Goal: Transaction & Acquisition: Purchase product/service

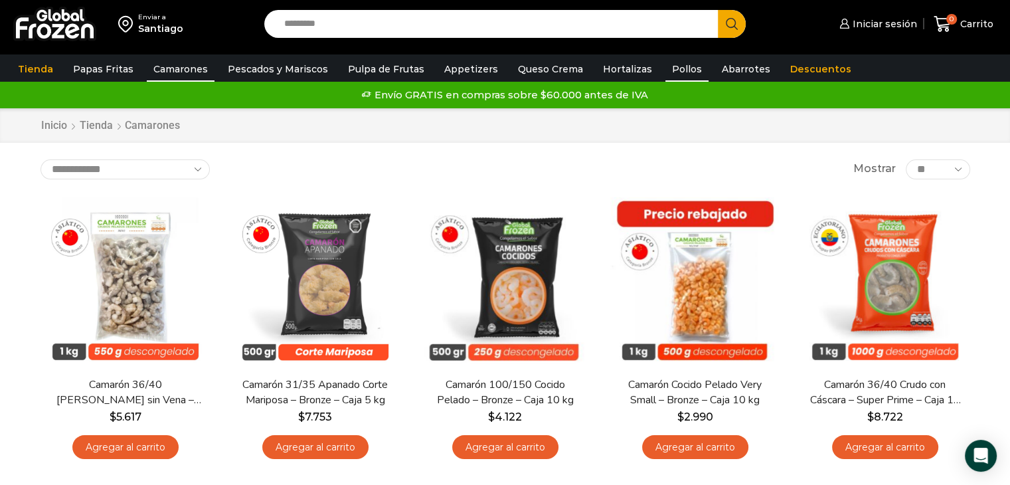
click at [673, 72] on link "Pollos" at bounding box center [687, 68] width 43 height 25
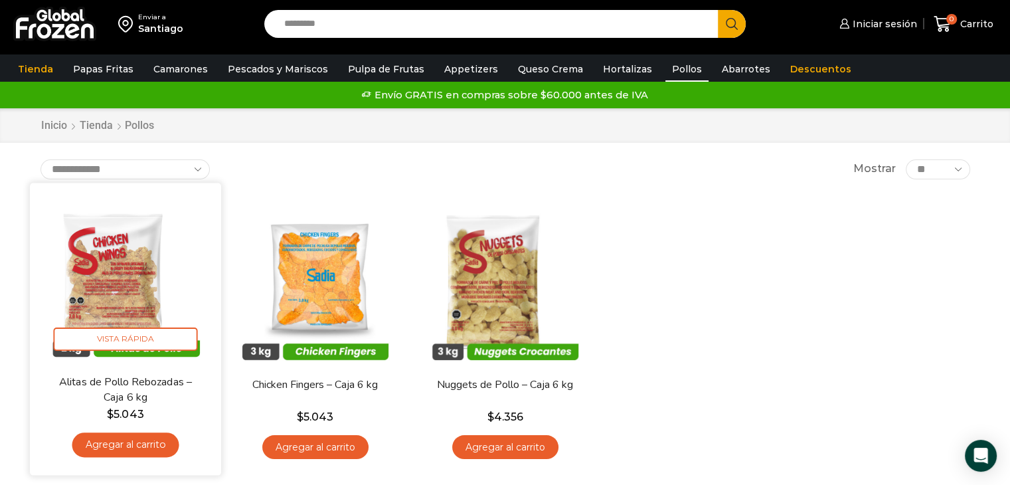
click at [130, 444] on link "Agregar al carrito" at bounding box center [125, 444] width 107 height 25
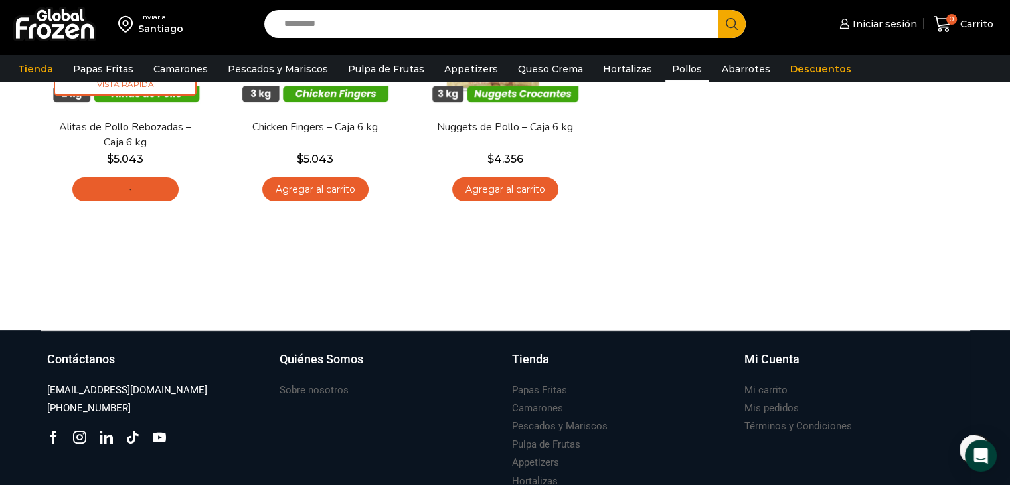
scroll to position [266, 0]
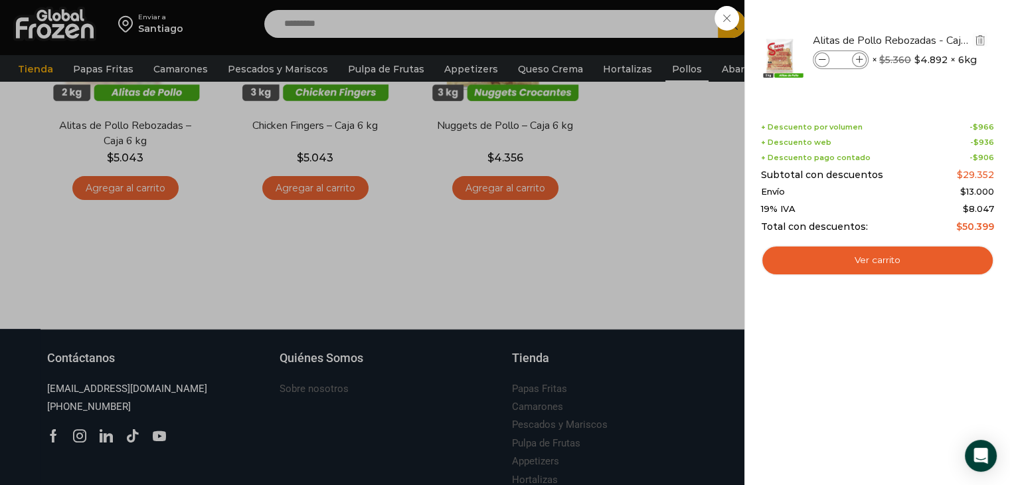
click at [858, 58] on icon at bounding box center [859, 59] width 7 height 7
type input "*"
click at [931, 11] on div "2 Carrito 2 2 Shopping Cart *" at bounding box center [964, 24] width 66 height 31
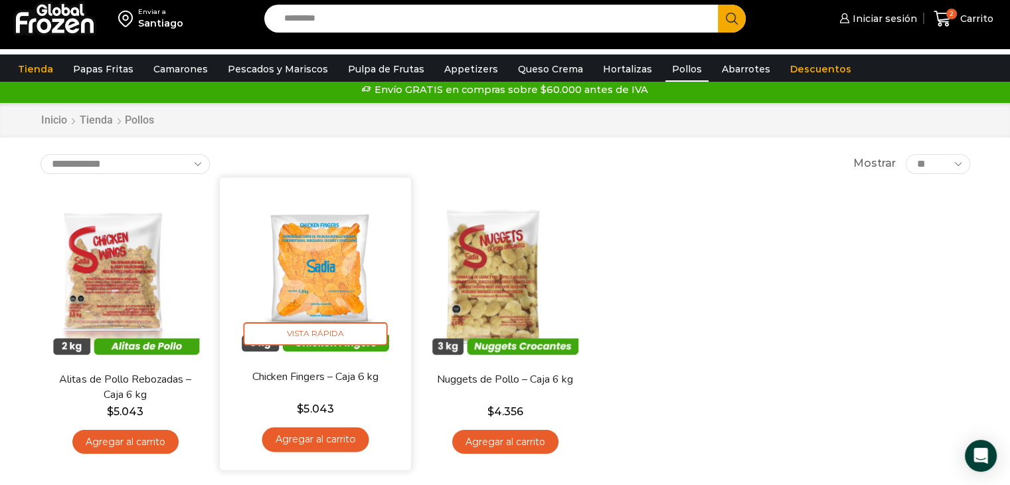
scroll to position [0, 0]
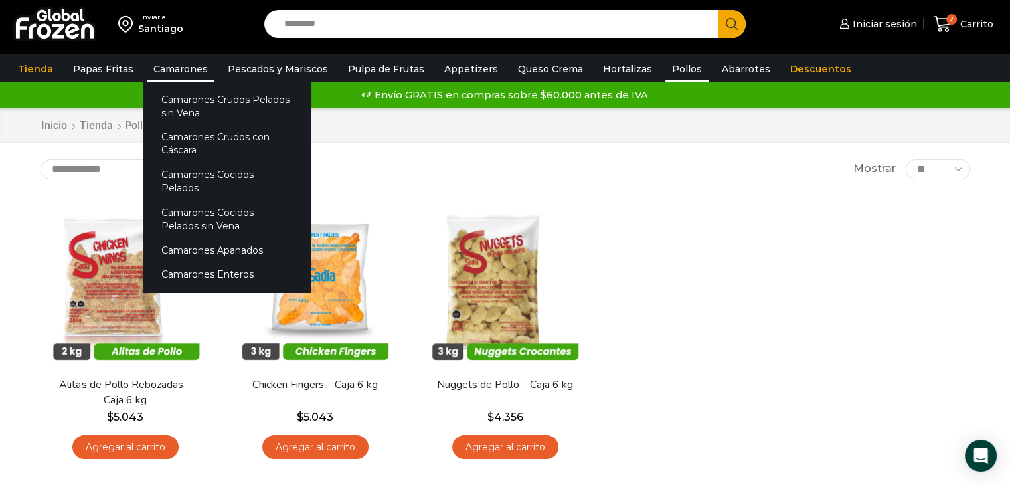
click at [169, 64] on link "Camarones" at bounding box center [181, 68] width 68 height 25
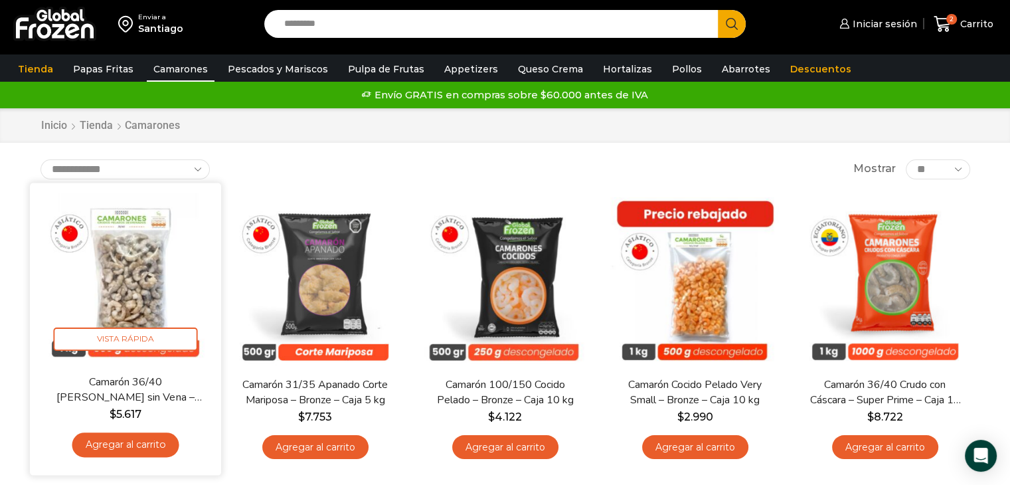
click at [137, 446] on link "Agregar al carrito" at bounding box center [125, 444] width 107 height 25
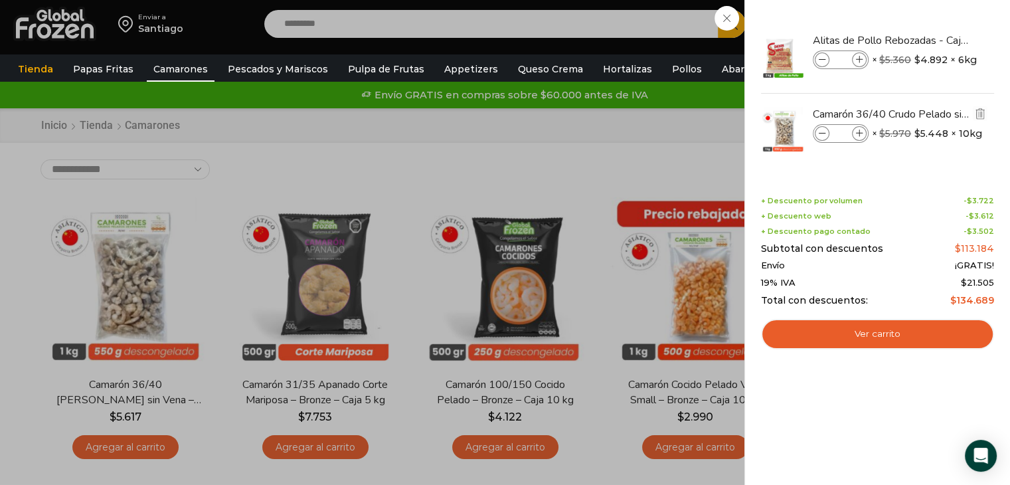
click at [858, 132] on icon at bounding box center [859, 133] width 7 height 7
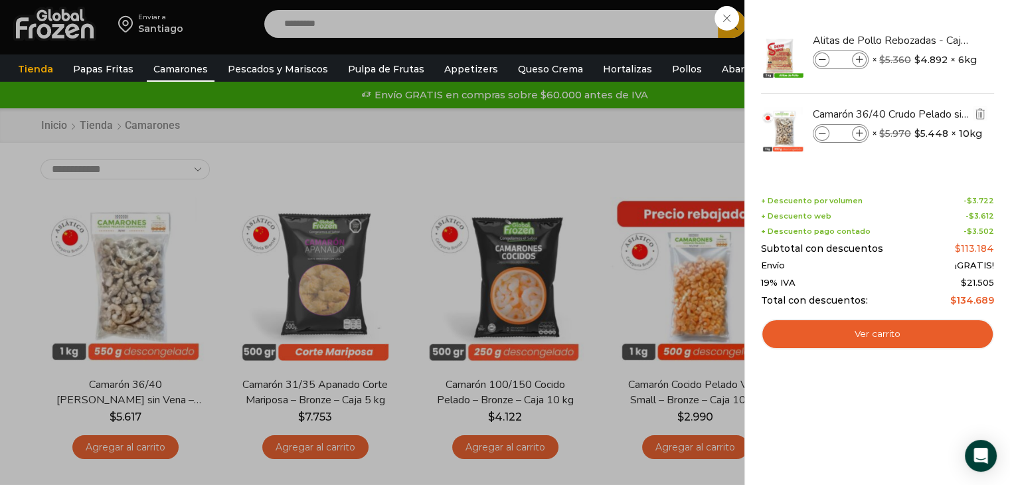
click at [858, 132] on icon at bounding box center [859, 133] width 7 height 7
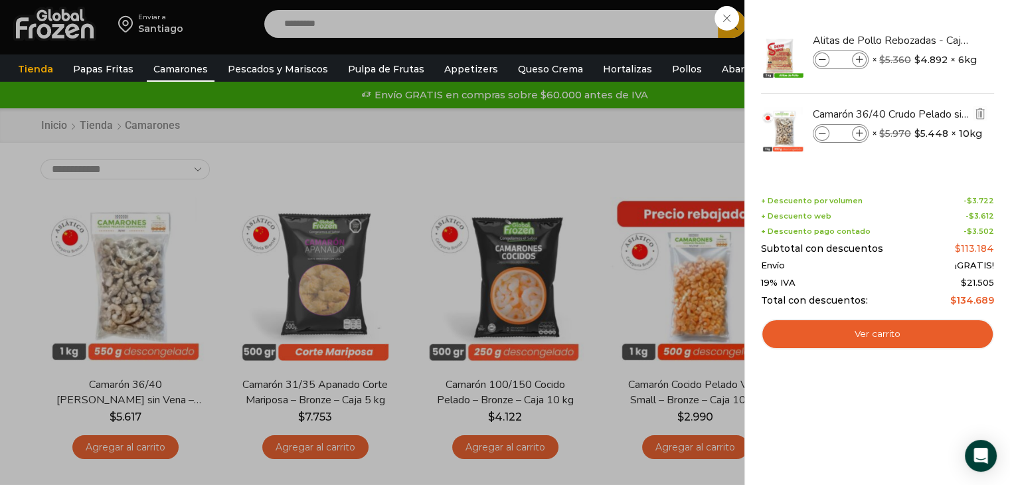
click at [858, 132] on icon at bounding box center [859, 133] width 7 height 7
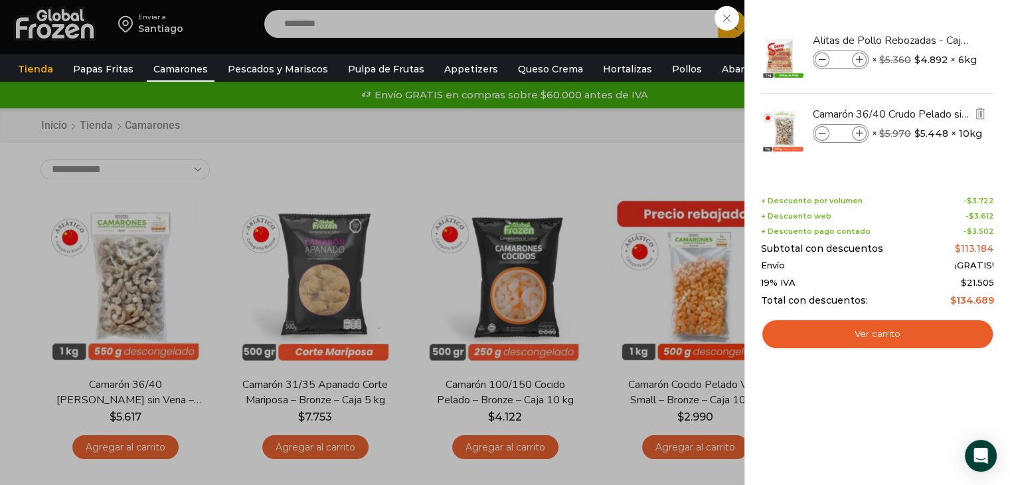
click at [858, 132] on icon at bounding box center [859, 133] width 7 height 7
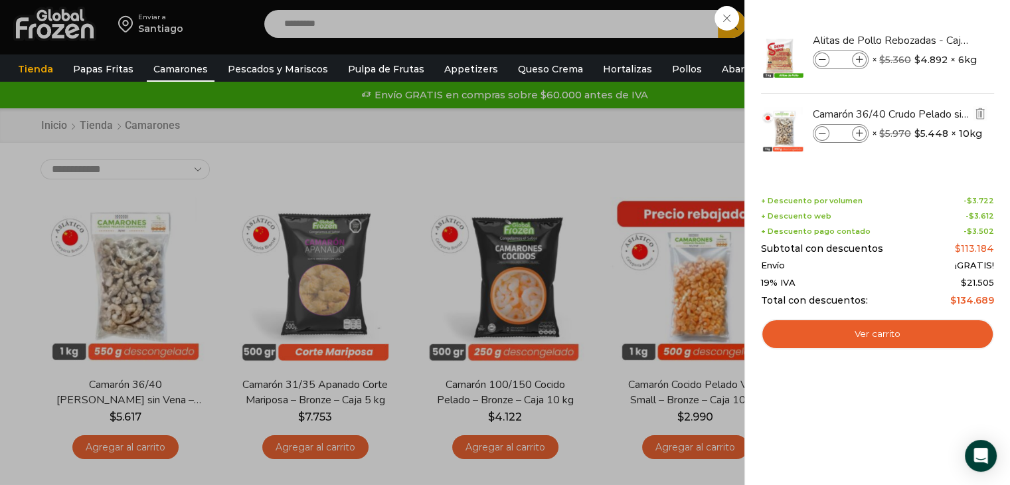
click at [858, 132] on icon at bounding box center [859, 133] width 7 height 7
type input "**"
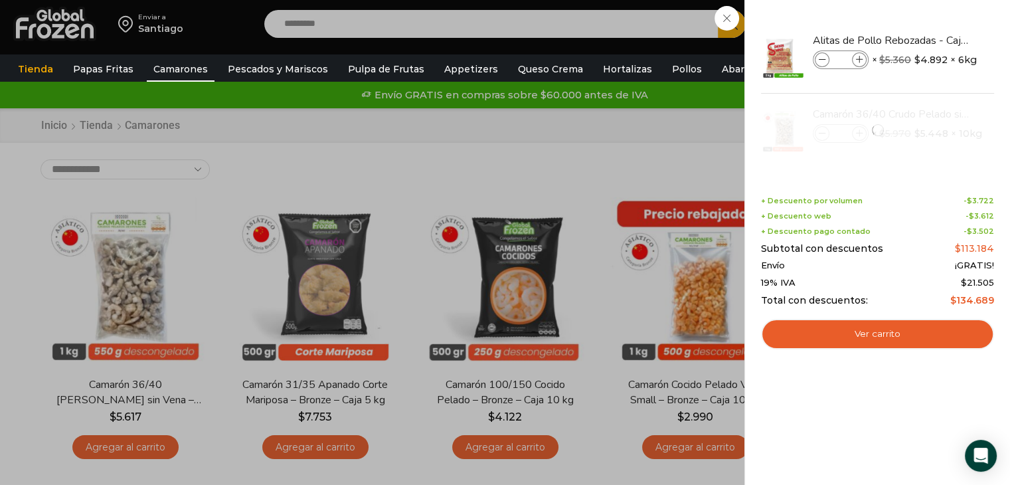
click at [877, 413] on div "3 Shopping Cart Alitas de Pollo Rebozadas - Caja 6 kg Alitas de Pollo Rebozadas…" at bounding box center [877, 242] width 233 height 445
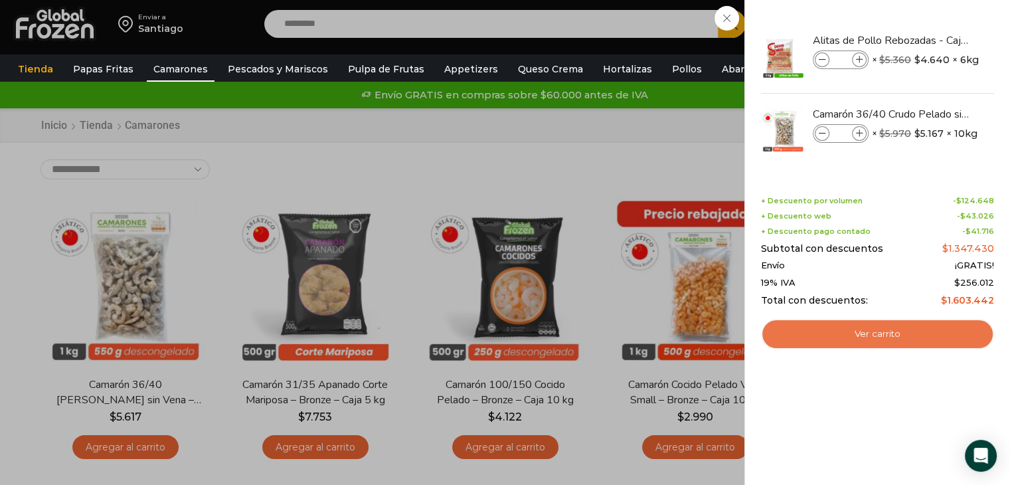
click at [874, 337] on link "Ver carrito" at bounding box center [877, 334] width 233 height 31
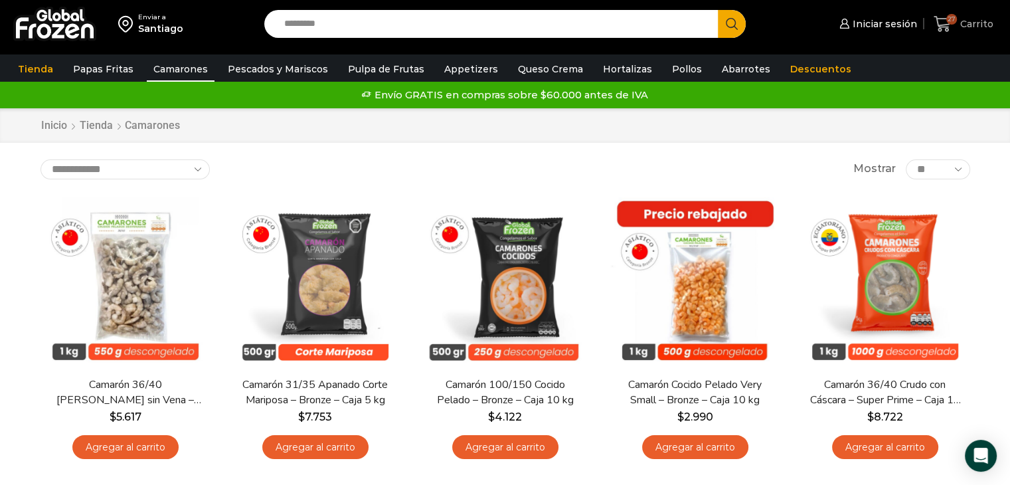
click at [942, 18] on icon at bounding box center [942, 24] width 17 height 16
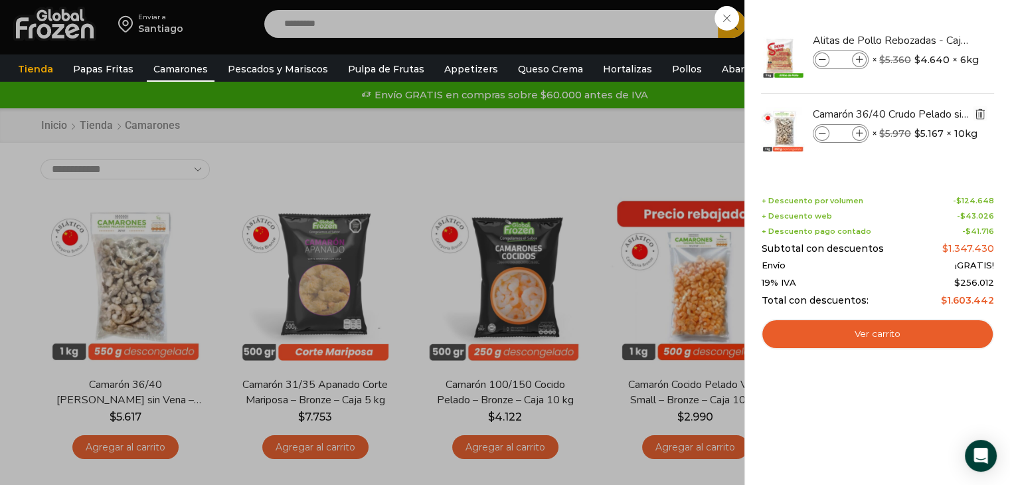
click at [977, 113] on img "Eliminar Camarón 36/40 Crudo Pelado sin Vena - Bronze - Caja 10 kg del carrito" at bounding box center [980, 114] width 12 height 12
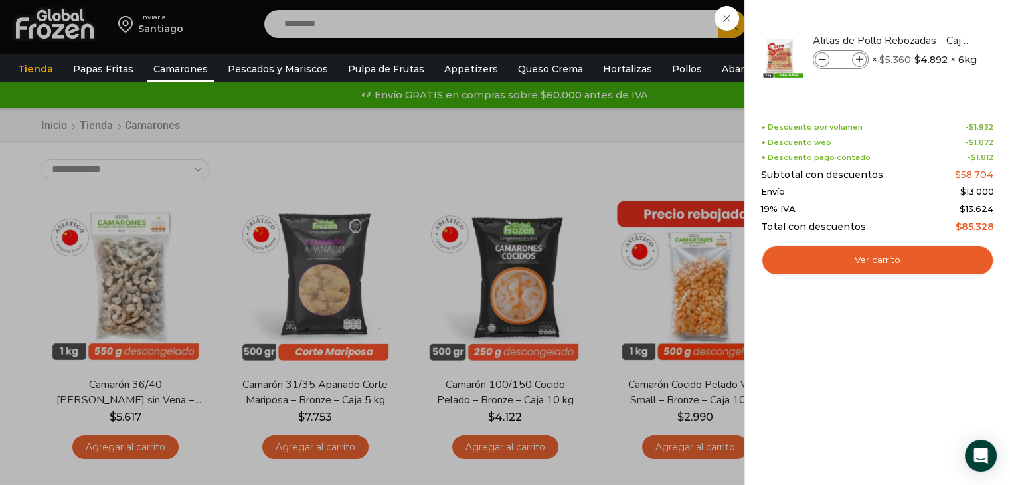
click at [931, 17] on div "2 Carrito 2 2 Shopping Cart *" at bounding box center [964, 24] width 66 height 31
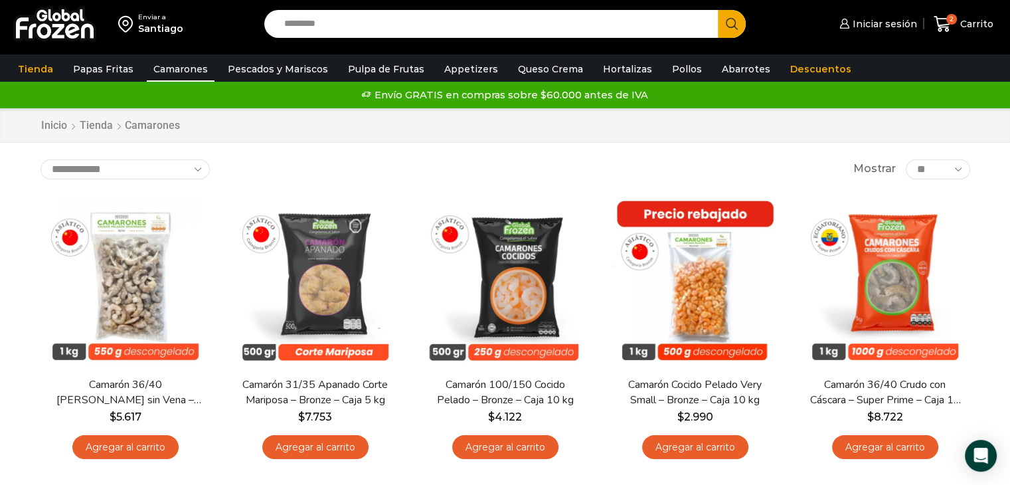
click at [733, 14] on button "Search" at bounding box center [732, 24] width 28 height 28
click at [543, 25] on input "Search input" at bounding box center [495, 24] width 434 height 28
type input "**"
click at [893, 23] on span "Iniciar sesión" at bounding box center [884, 23] width 68 height 13
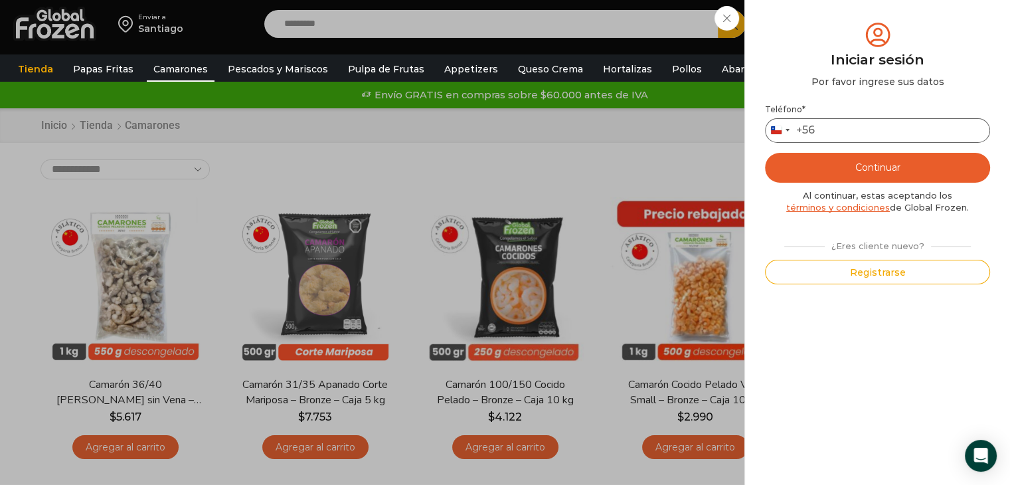
click at [843, 128] on input "Teléfono *" at bounding box center [877, 130] width 225 height 25
type input "*********"
click at [850, 171] on button "Continuar" at bounding box center [877, 168] width 225 height 30
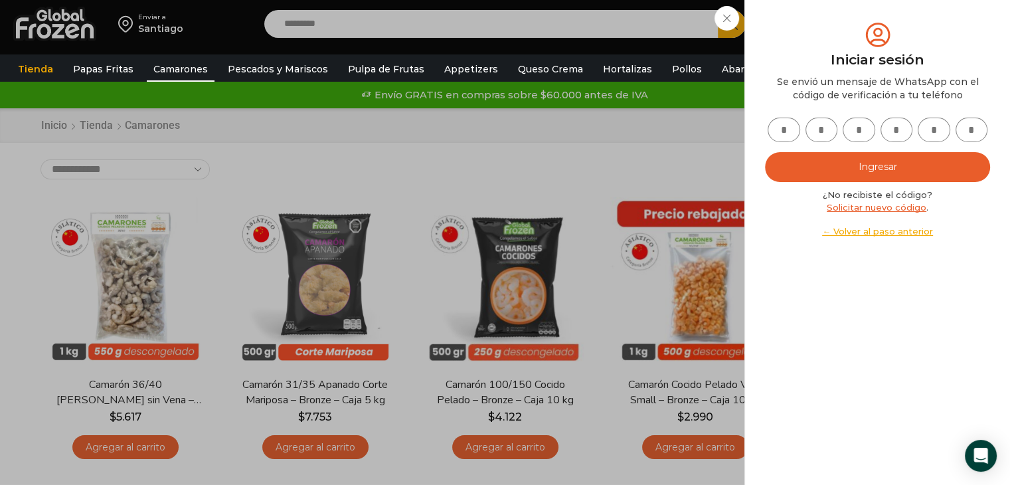
click at [794, 136] on input "text" at bounding box center [784, 130] width 33 height 25
type input "*"
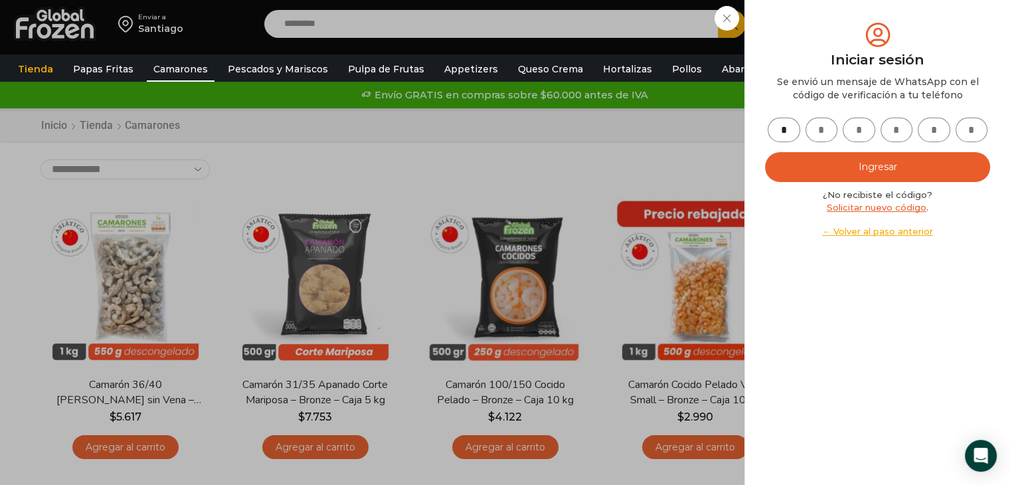
type input "*"
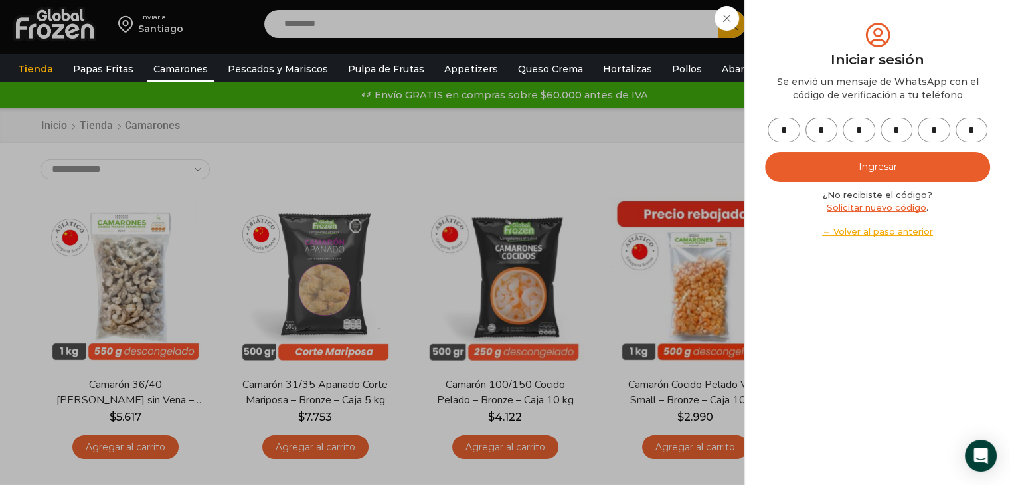
click at [870, 167] on button "Ingresar" at bounding box center [877, 167] width 225 height 30
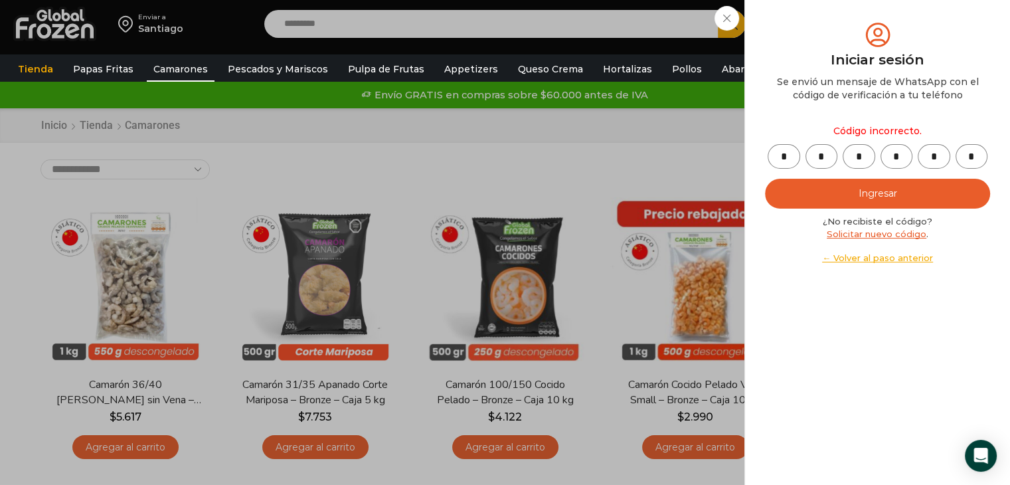
click at [935, 157] on input "*" at bounding box center [934, 156] width 33 height 25
type input "*"
click at [909, 199] on button "Ingresar" at bounding box center [877, 194] width 225 height 30
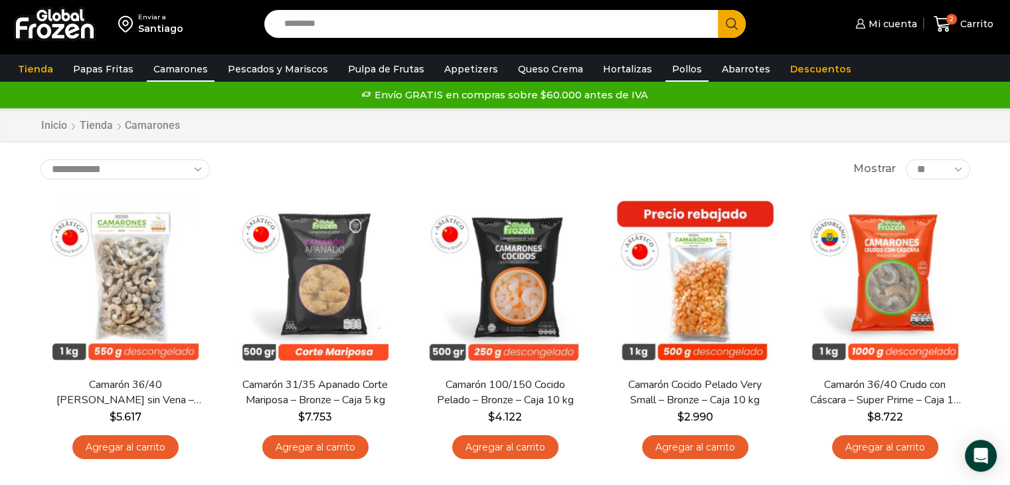
click at [666, 57] on link "Pollos" at bounding box center [687, 68] width 43 height 25
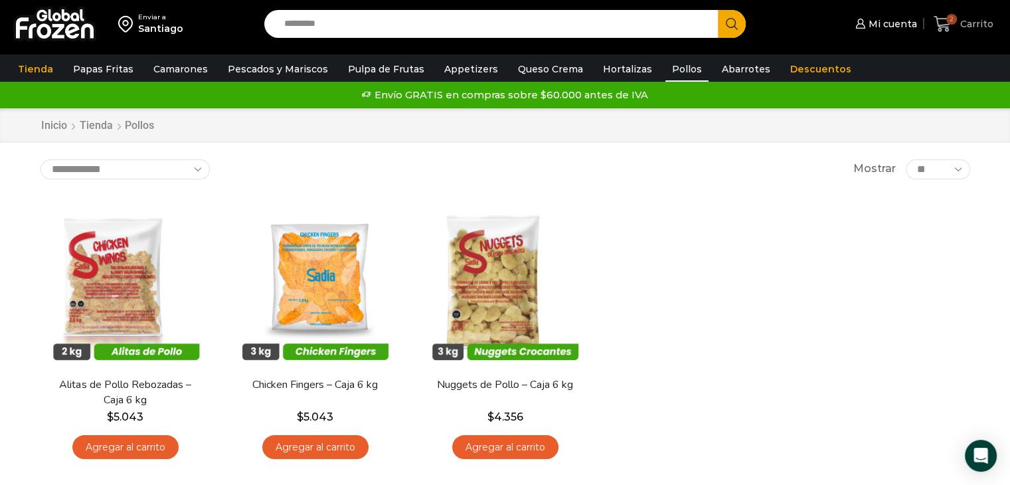
click at [949, 26] on icon at bounding box center [943, 24] width 18 height 18
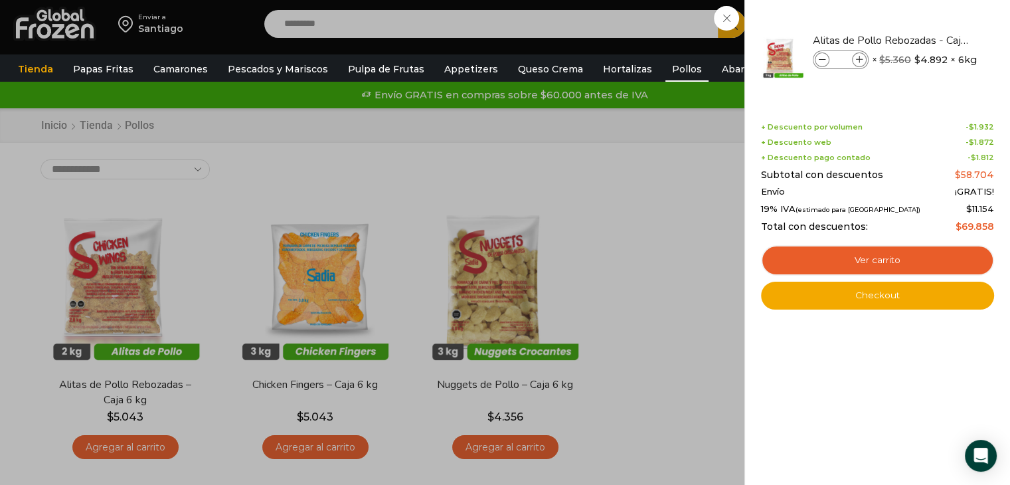
click at [931, 18] on div "2 Carrito 2 2 Shopping Cart * $" at bounding box center [964, 24] width 66 height 31
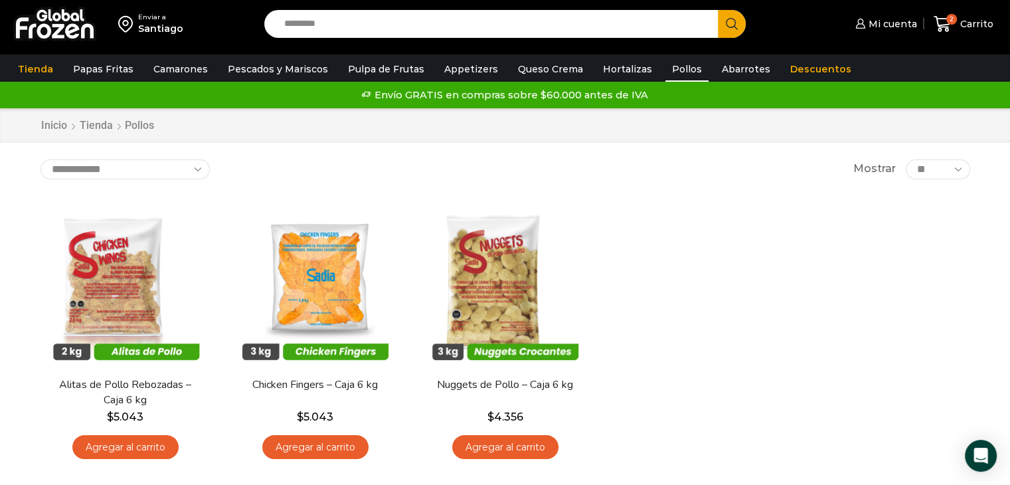
click at [378, 20] on input "Search input" at bounding box center [495, 24] width 434 height 28
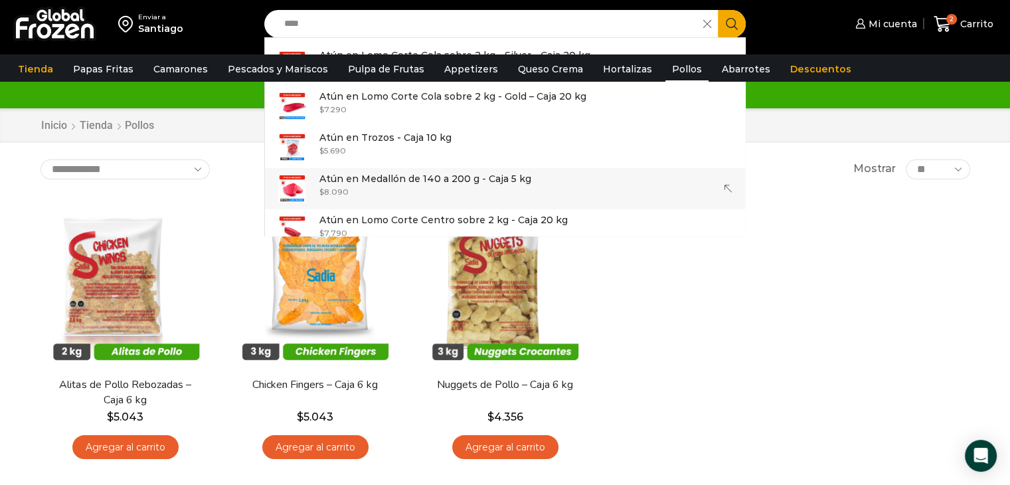
scroll to position [39, 0]
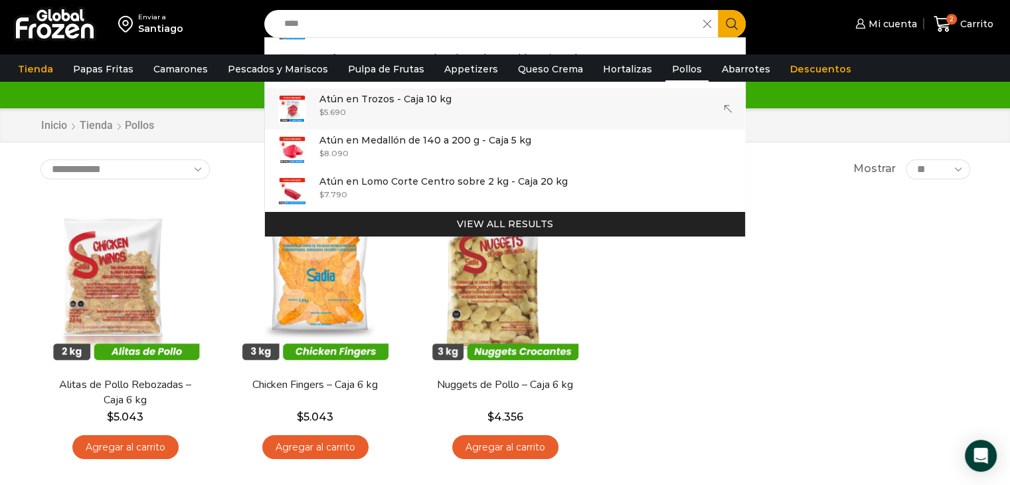
click at [369, 114] on div "$ 5.690" at bounding box center [385, 111] width 132 height 11
type input "**********"
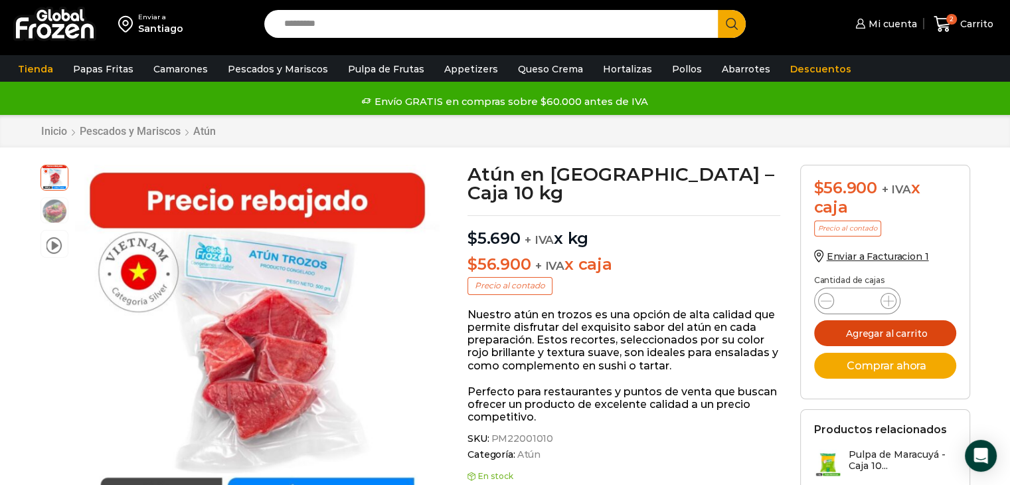
click at [879, 334] on button "Agregar al carrito" at bounding box center [885, 333] width 142 height 26
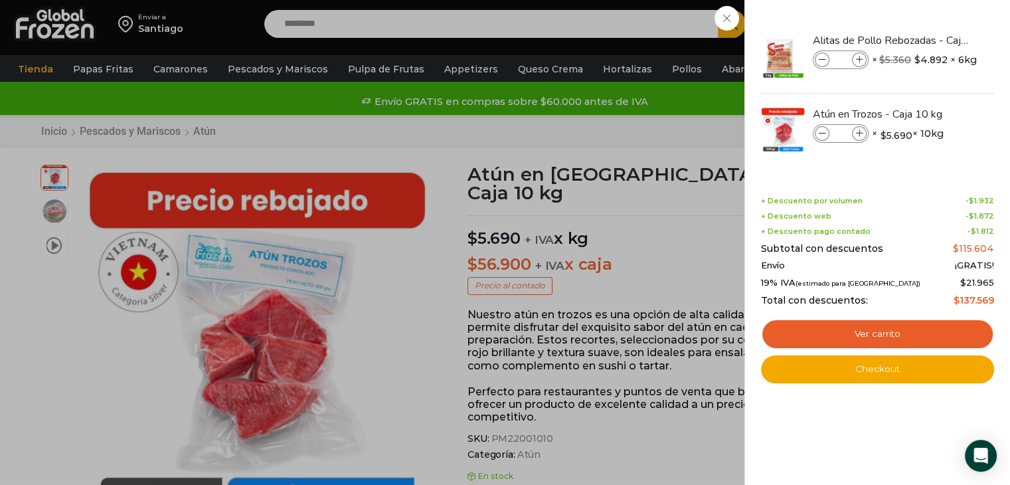
click at [931, 22] on div "3 [GEOGRAPHIC_DATA] 3 3 Shopping Cart *" at bounding box center [964, 24] width 66 height 31
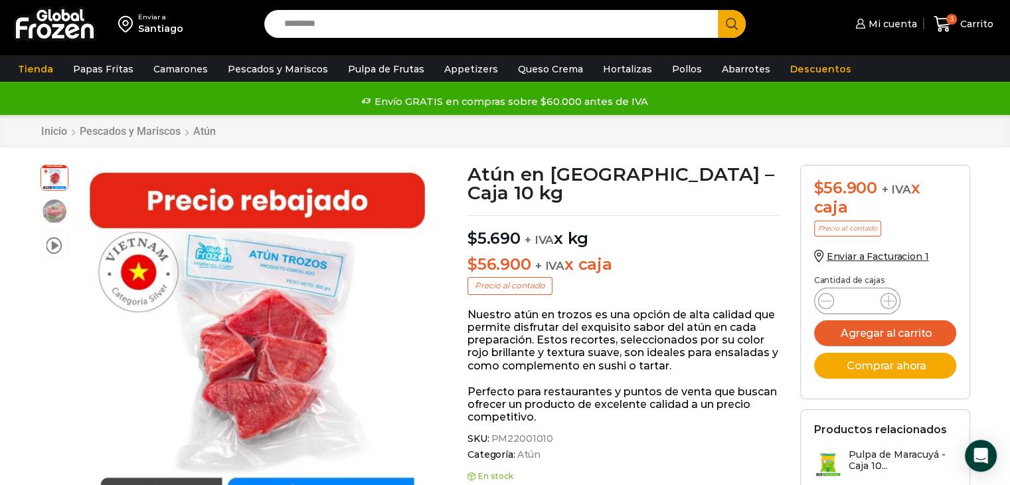
click at [345, 25] on input "Search input" at bounding box center [495, 24] width 434 height 28
type input "****"
click at [718, 10] on button "Search" at bounding box center [732, 24] width 28 height 28
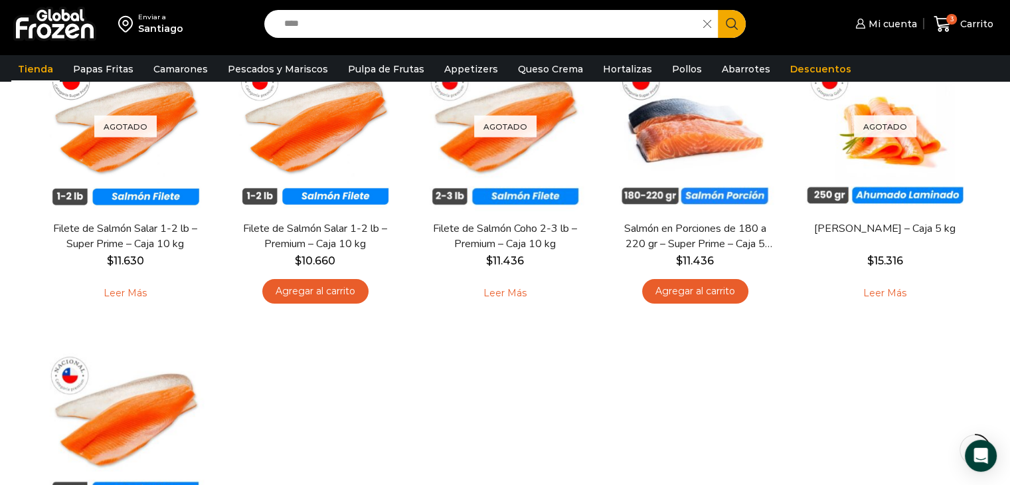
scroll to position [133, 0]
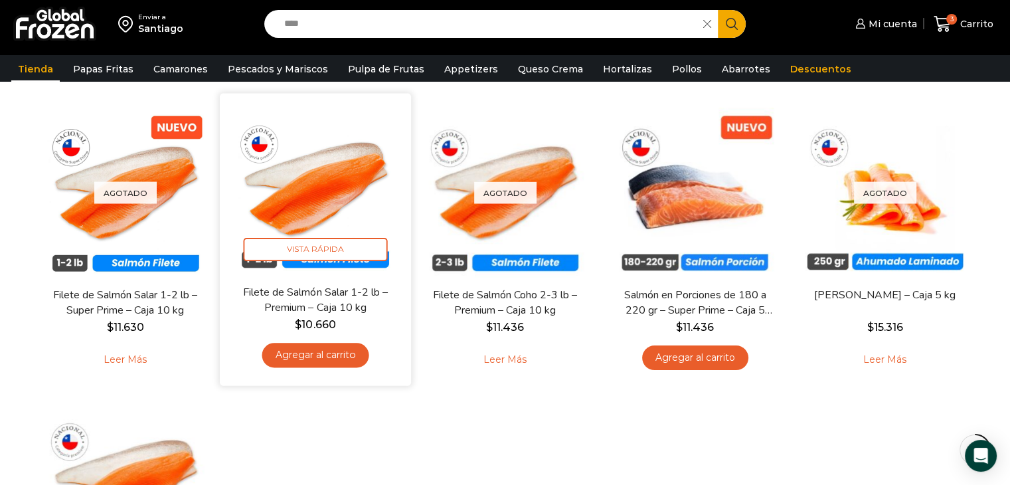
click at [324, 352] on link "Agregar al carrito" at bounding box center [315, 355] width 107 height 25
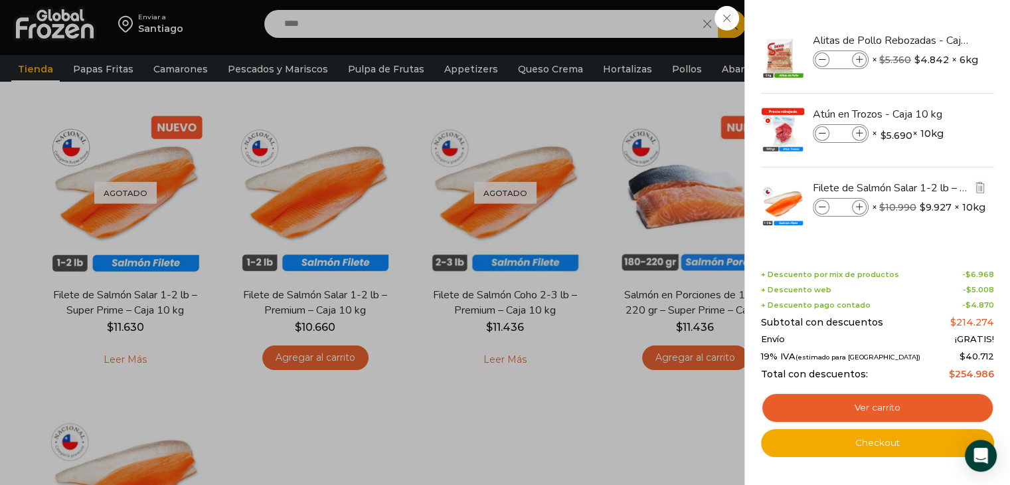
click at [860, 202] on span at bounding box center [859, 207] width 15 height 15
type input "*"
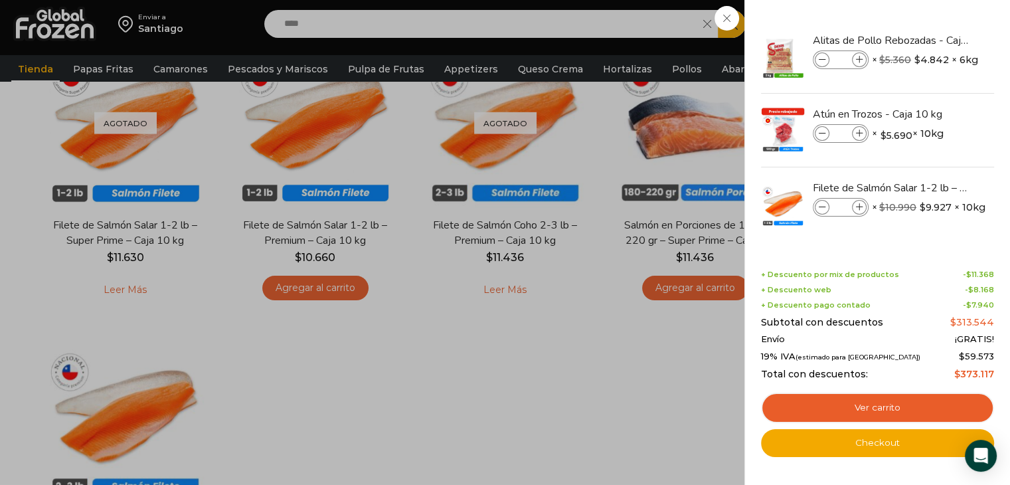
scroll to position [66, 0]
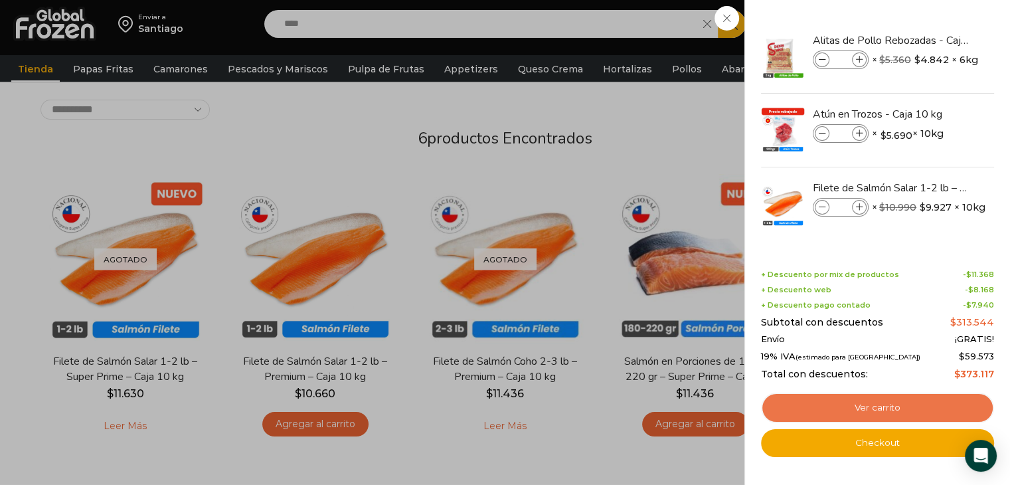
click at [887, 408] on link "Ver carrito" at bounding box center [877, 408] width 233 height 31
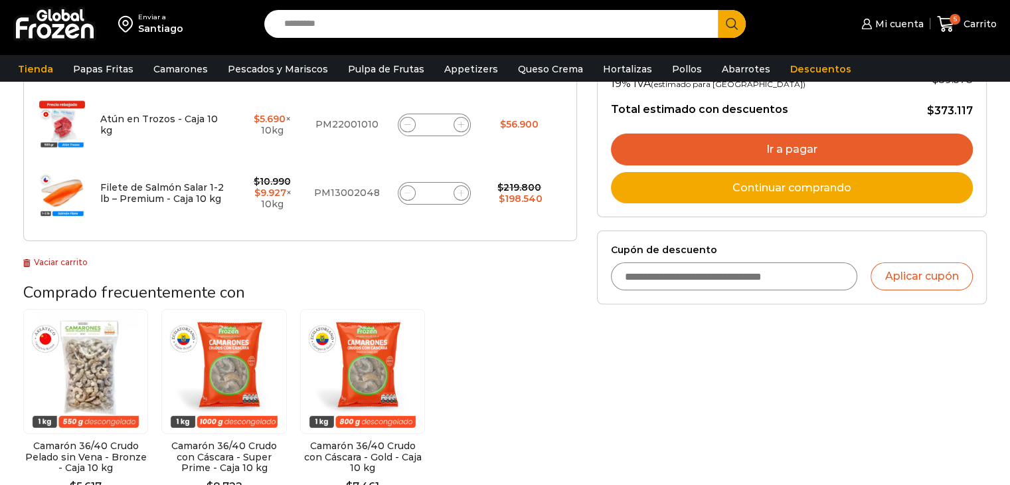
scroll to position [199, 0]
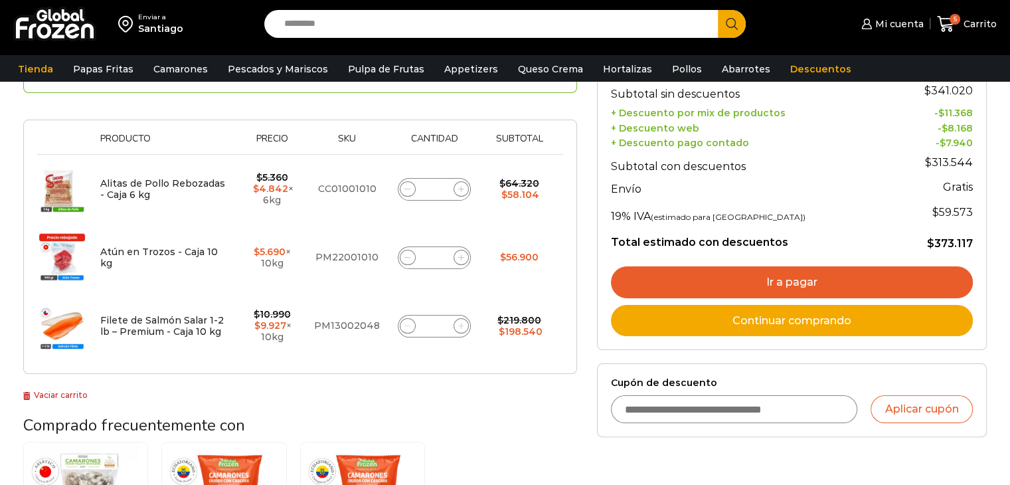
click at [771, 285] on link "Ir a pagar" at bounding box center [792, 282] width 362 height 32
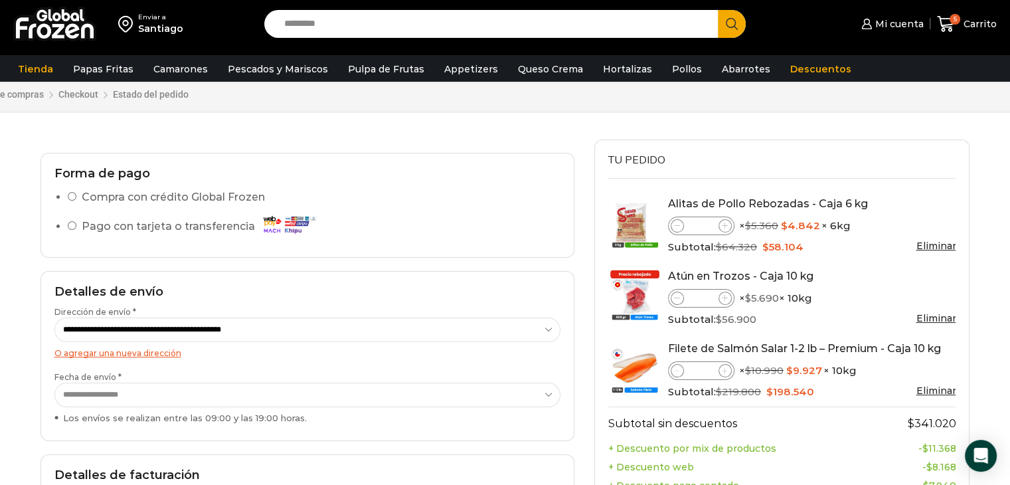
scroll to position [66, 0]
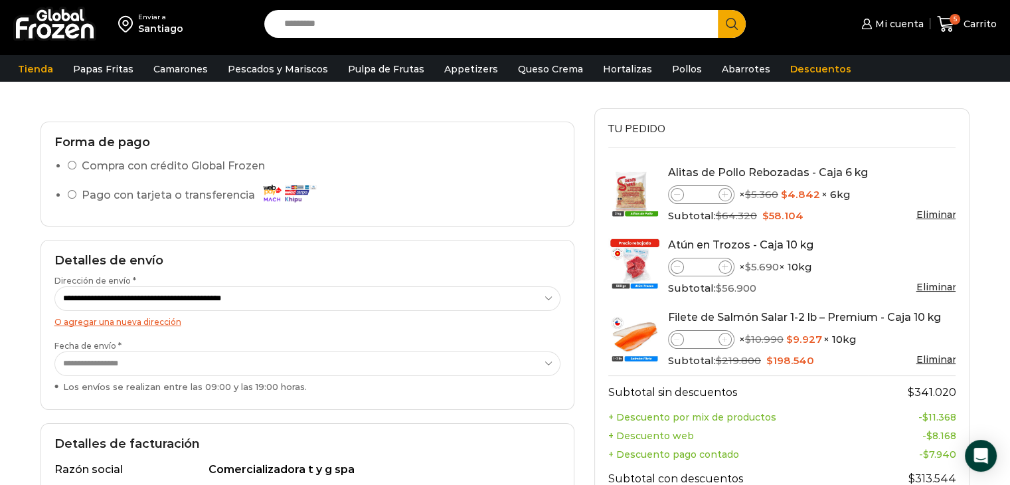
click at [71, 159] on li "Compra con crédito Global Frozen" at bounding box center [314, 168] width 493 height 23
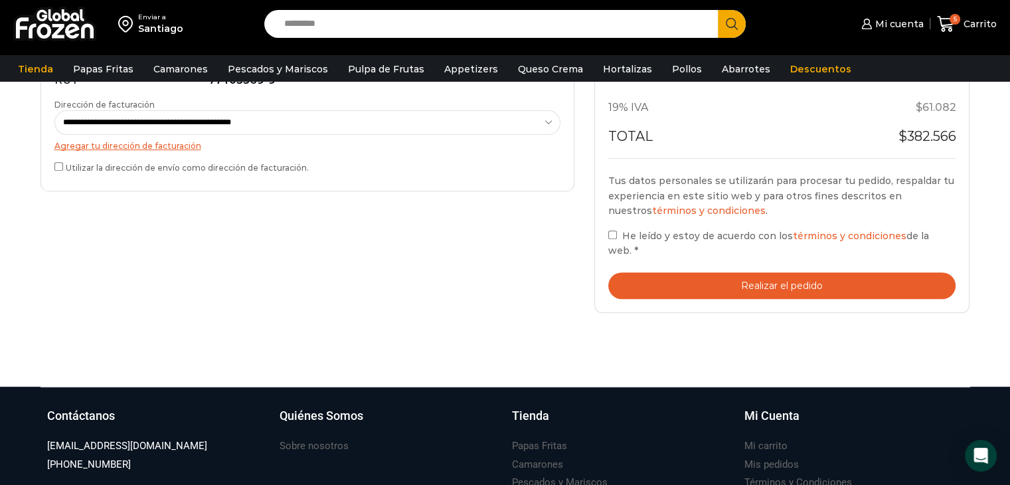
scroll to position [531, 0]
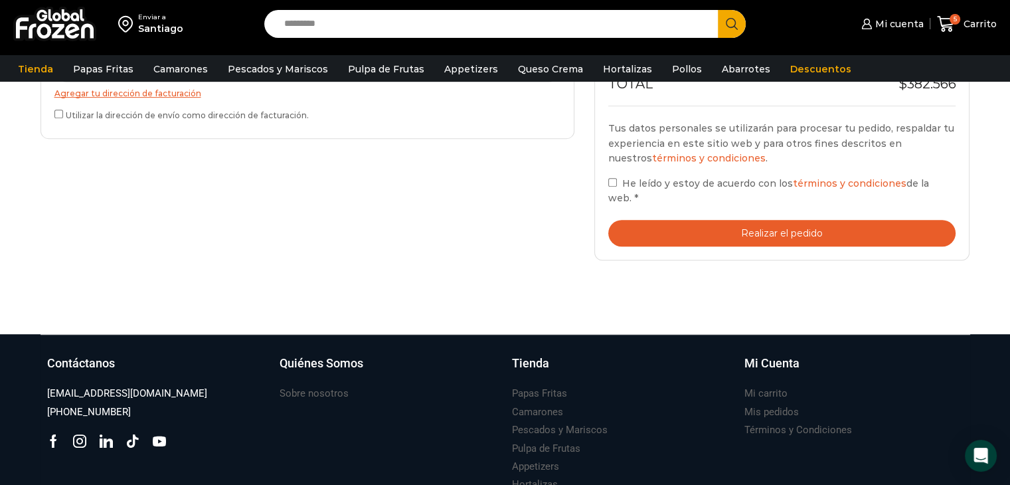
click at [672, 220] on button "Realizar el pedido" at bounding box center [782, 233] width 348 height 27
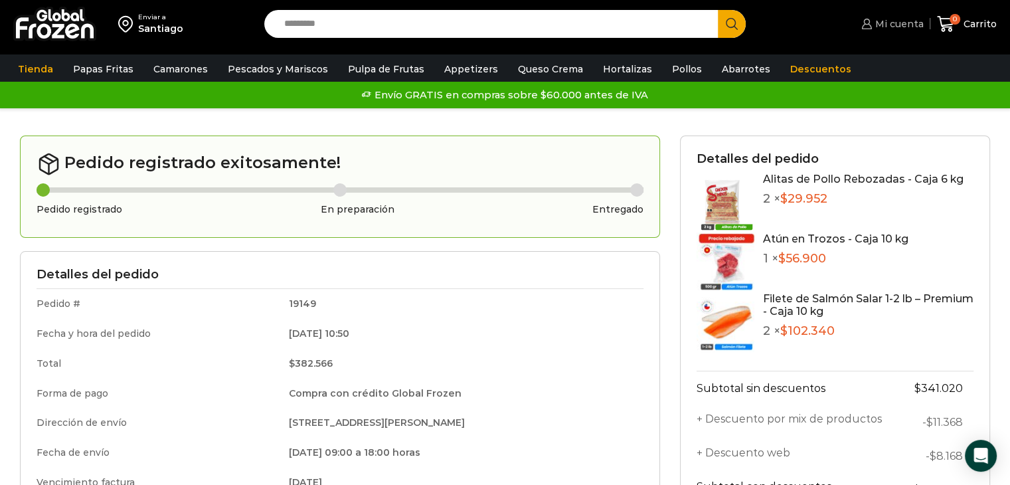
click at [871, 21] on icon at bounding box center [866, 24] width 10 height 10
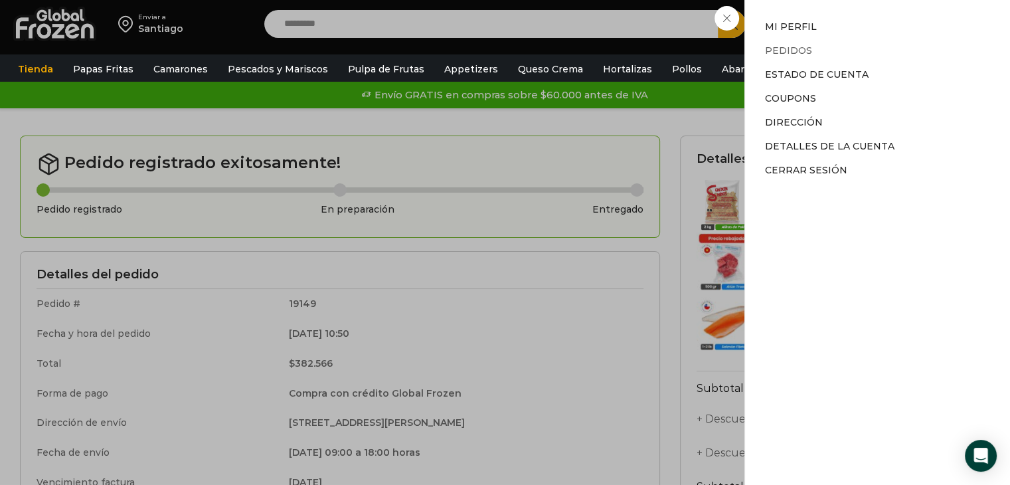
click at [799, 49] on link "Pedidos" at bounding box center [788, 51] width 47 height 12
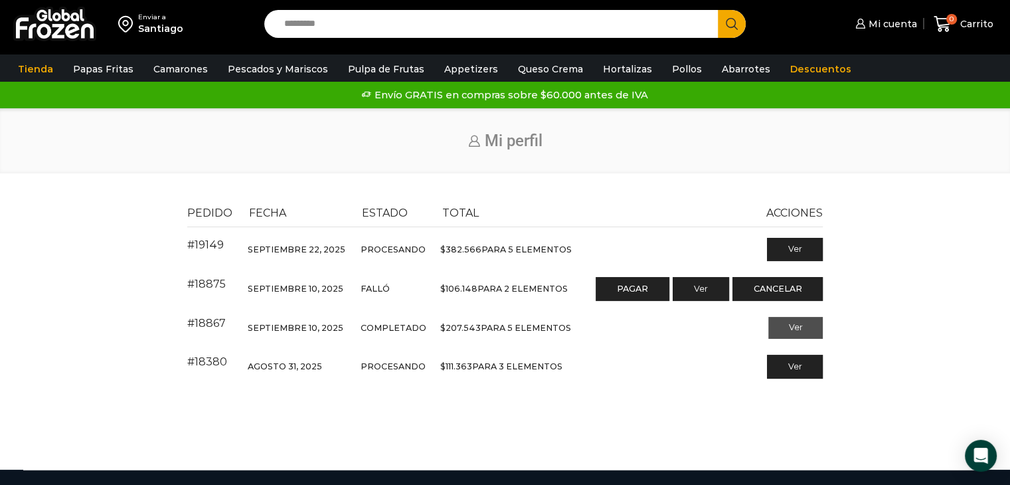
click at [798, 330] on link "Ver" at bounding box center [796, 328] width 55 height 23
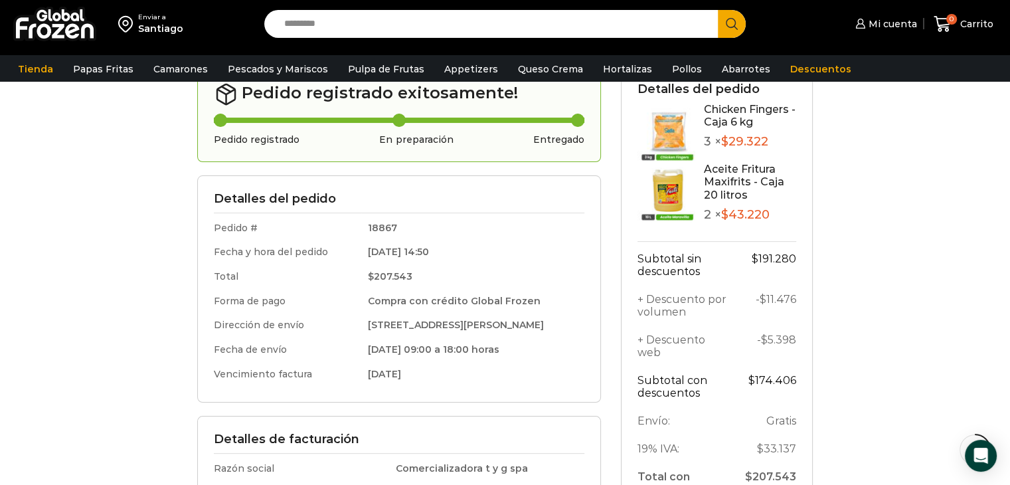
scroll to position [266, 0]
